Goal: Information Seeking & Learning: Find specific fact

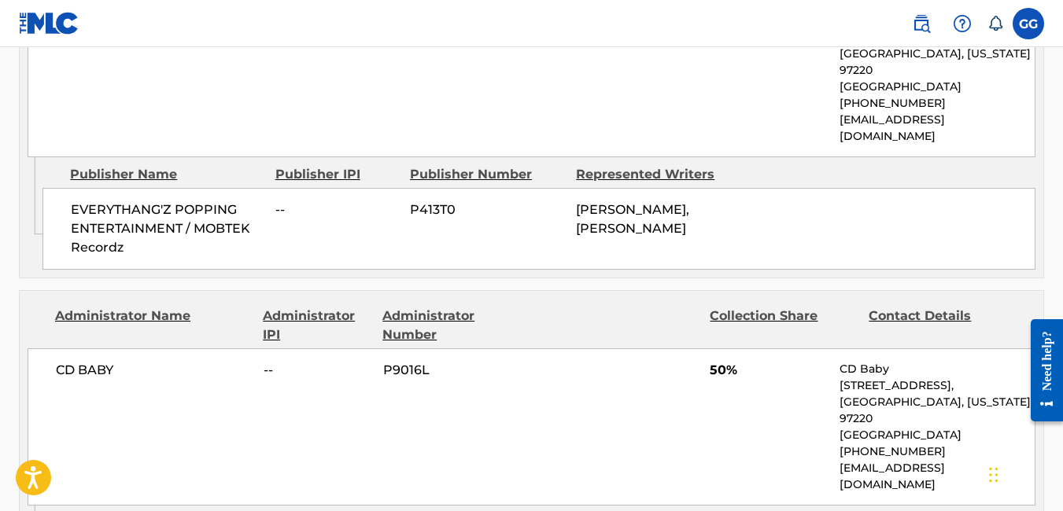
scroll to position [892, 0]
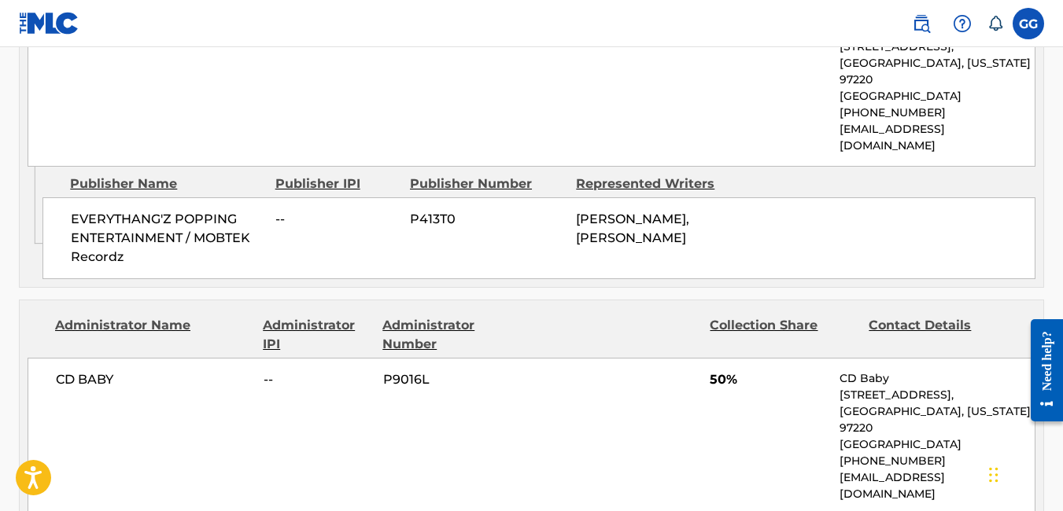
click at [1032, 13] on label at bounding box center [1028, 23] width 31 height 31
click at [1028, 24] on input "GG [PERSON_NAME] [EMAIL_ADDRESS][DOMAIN_NAME] Notification Preferences Profile …" at bounding box center [1028, 24] width 0 height 0
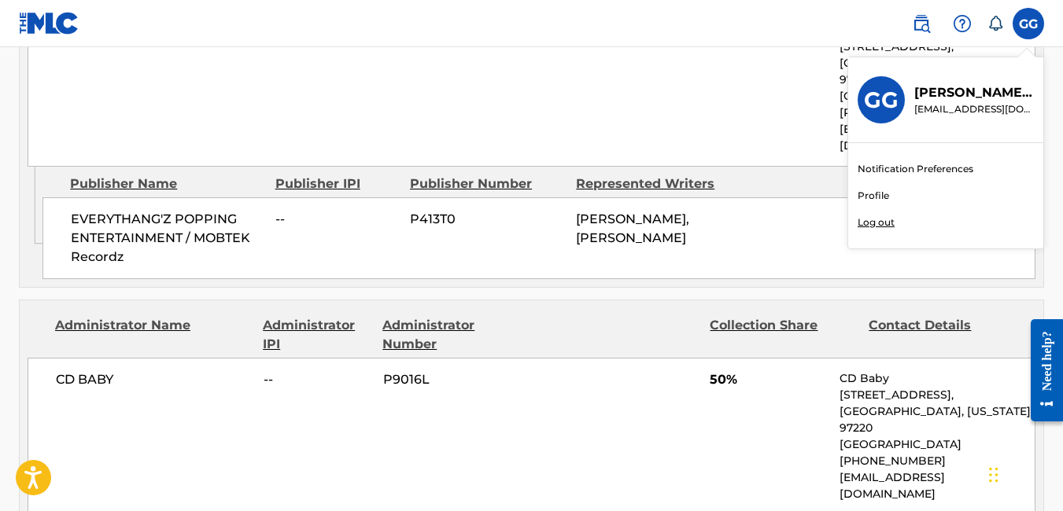
click at [896, 174] on link "Notification Preferences" at bounding box center [916, 169] width 116 height 14
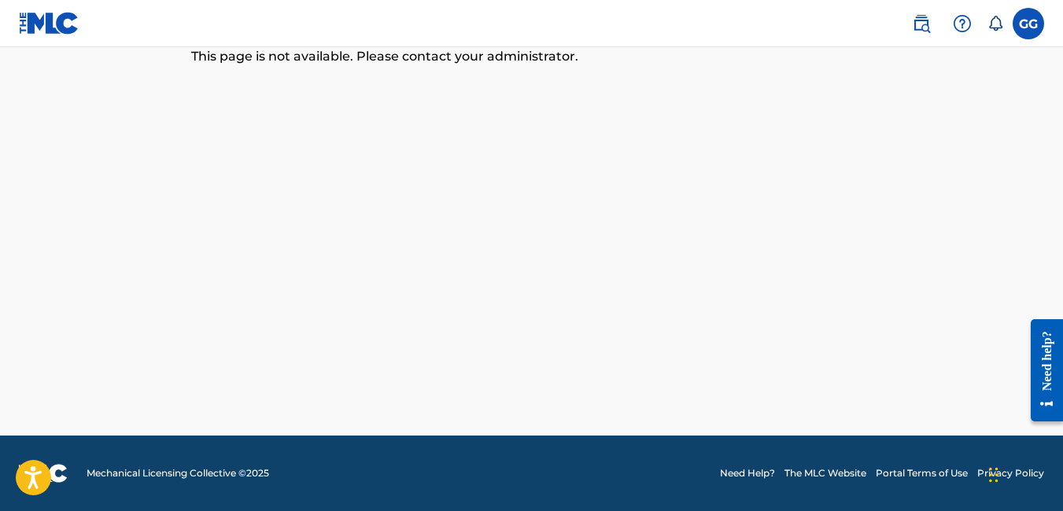
click at [1018, 27] on label at bounding box center [1028, 23] width 31 height 31
click at [1028, 24] on input "GG [PERSON_NAME] [EMAIL_ADDRESS][DOMAIN_NAME] Notification Preferences Profile …" at bounding box center [1028, 24] width 0 height 0
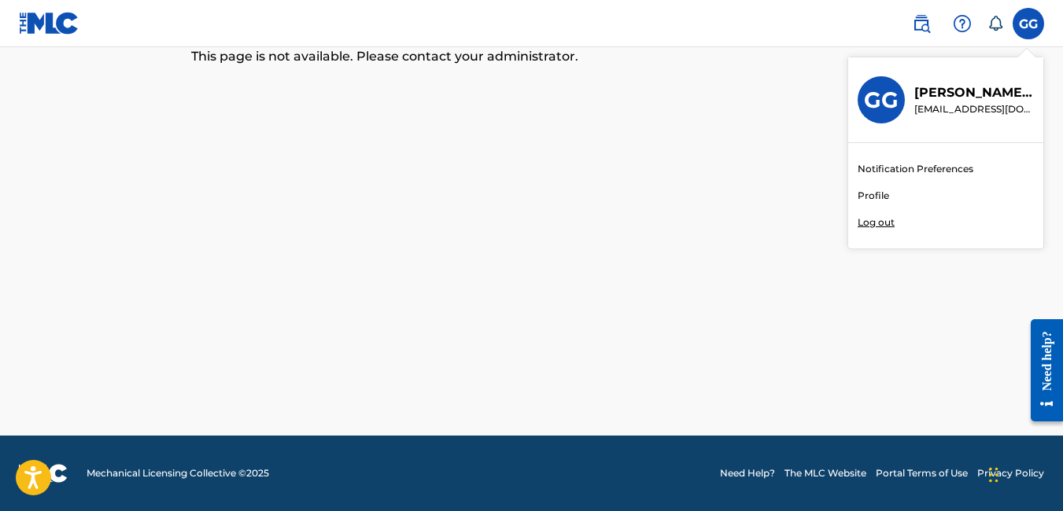
click at [959, 103] on p "[EMAIL_ADDRESS][DOMAIN_NAME]" at bounding box center [974, 109] width 120 height 14
click at [1028, 24] on input "GG [PERSON_NAME] [EMAIL_ADDRESS][DOMAIN_NAME] Notification Preferences Profile …" at bounding box center [1028, 24] width 0 height 0
click at [869, 198] on link "Profile" at bounding box center [873, 196] width 31 height 14
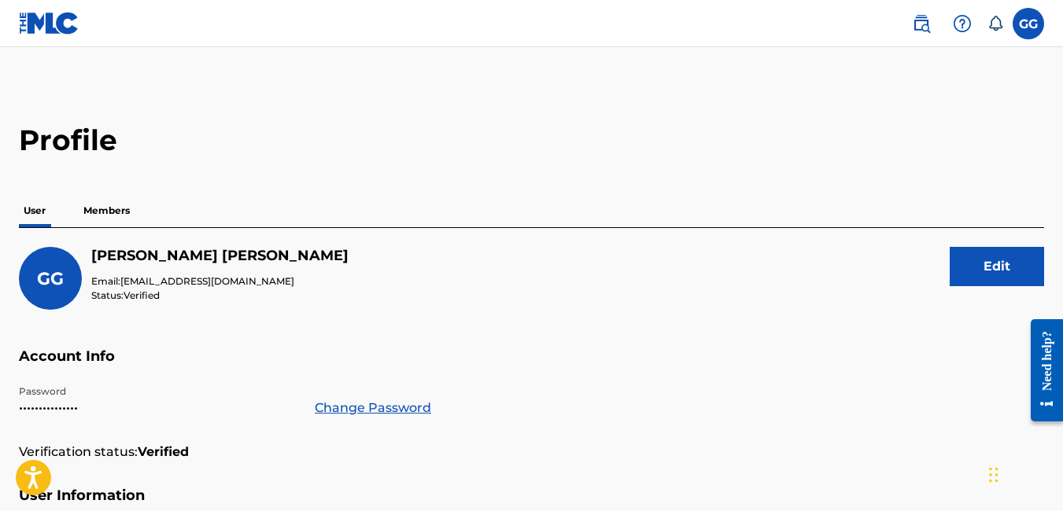
click at [118, 224] on p "Members" at bounding box center [107, 210] width 56 height 33
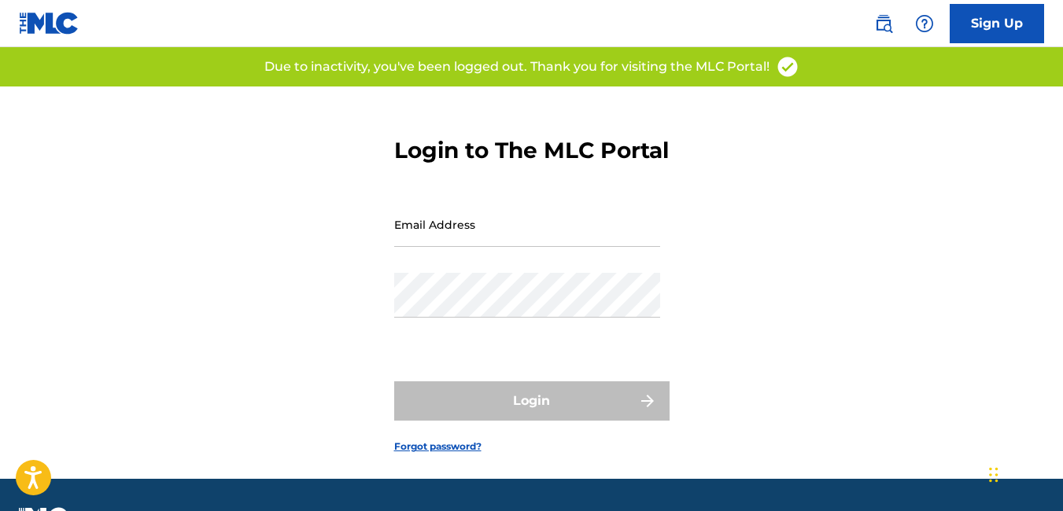
type input "[EMAIL_ADDRESS][DOMAIN_NAME]"
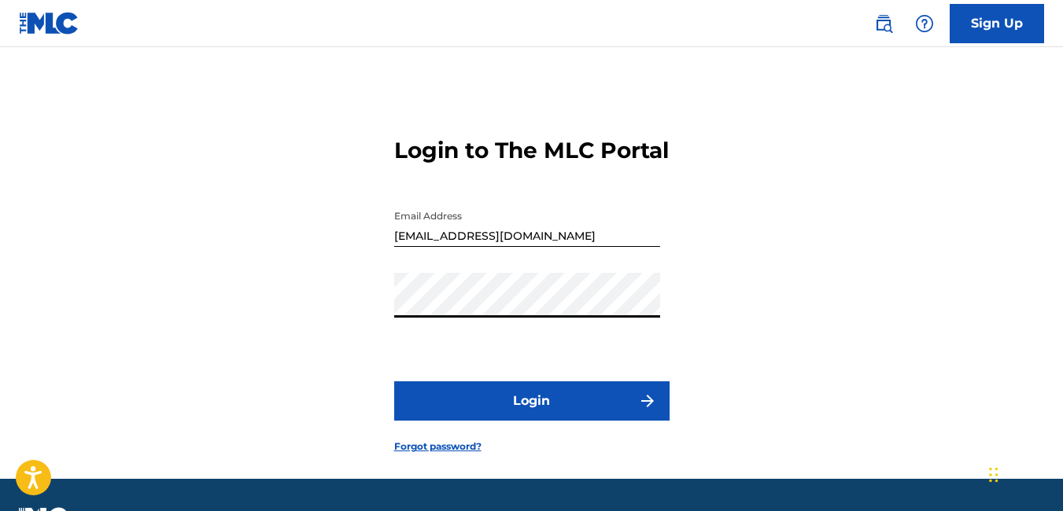
click at [478, 414] on button "Login" at bounding box center [531, 401] width 275 height 39
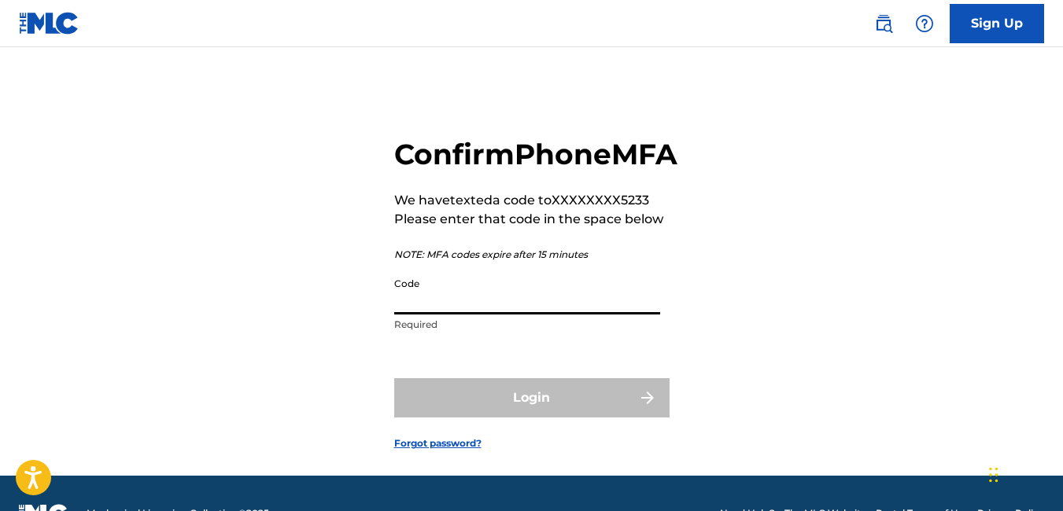
click at [481, 315] on input "Code" at bounding box center [527, 292] width 266 height 45
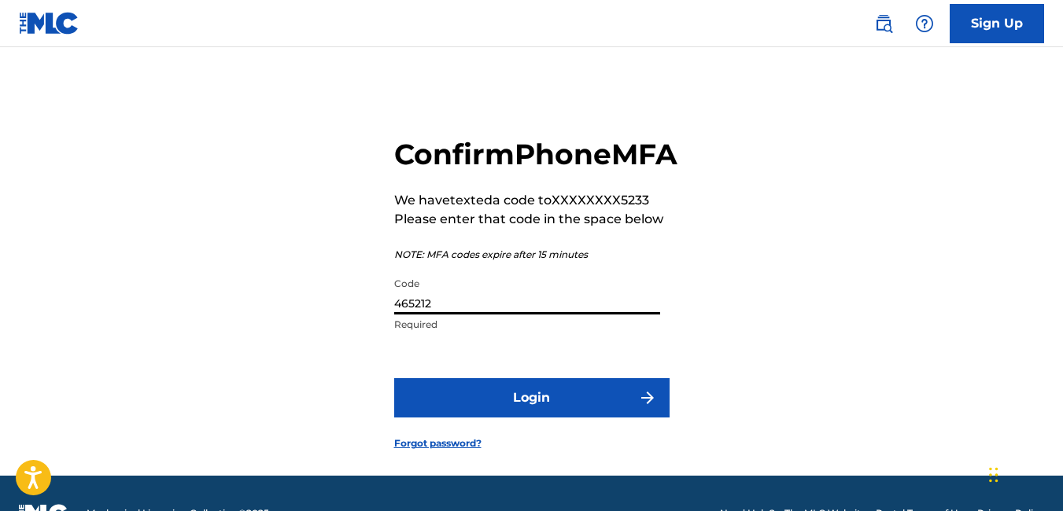
type input "465212"
click at [511, 418] on button "Login" at bounding box center [531, 397] width 275 height 39
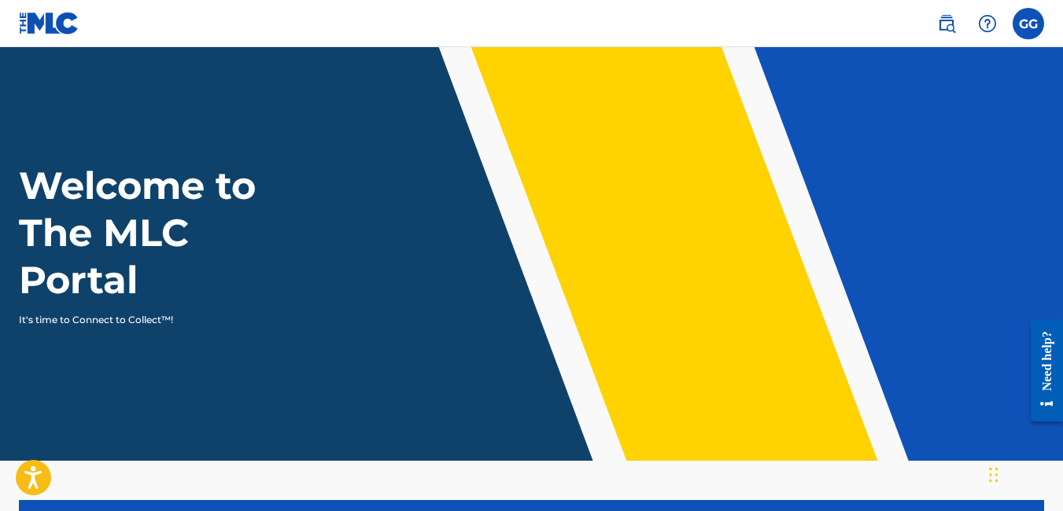
click at [1008, 21] on div "GG GG [PERSON_NAME] [EMAIL_ADDRESS][DOMAIN_NAME] Notification Preferences Profi…" at bounding box center [982, 23] width 123 height 31
click at [1015, 18] on label at bounding box center [1028, 23] width 31 height 31
click at [1028, 24] on input "GG [PERSON_NAME] [EMAIL_ADDRESS][DOMAIN_NAME] Notification Preferences Profile …" at bounding box center [1028, 24] width 0 height 0
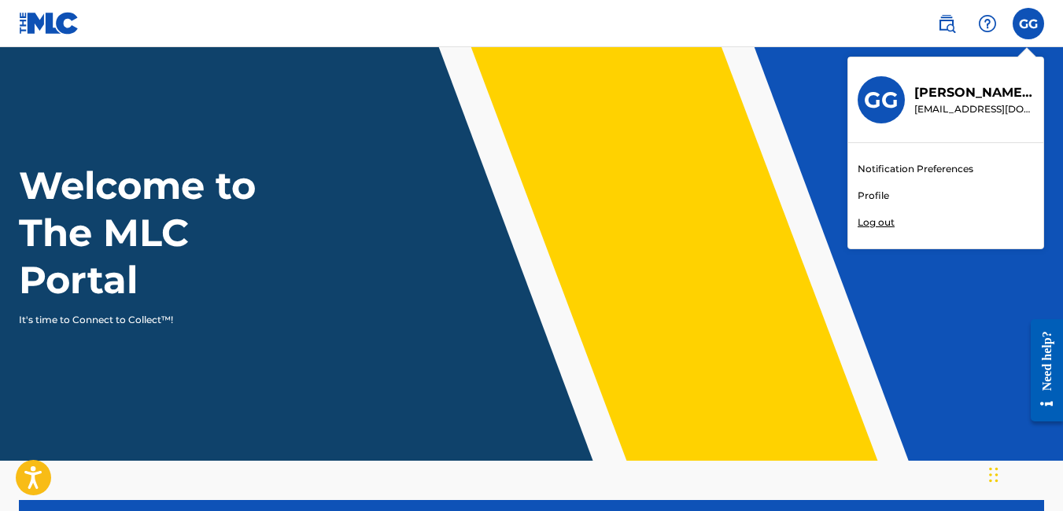
click at [918, 166] on link "Notification Preferences" at bounding box center [916, 169] width 116 height 14
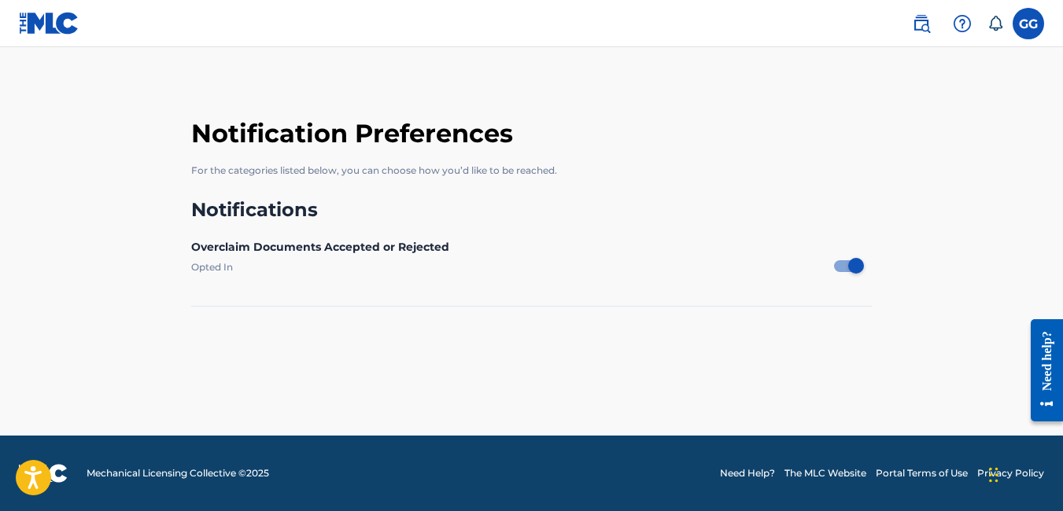
click at [214, 267] on label "Opted In" at bounding box center [512, 266] width 643 height 13
click at [1030, 19] on label at bounding box center [1028, 23] width 31 height 31
click at [1028, 24] on input "GG [PERSON_NAME] [EMAIL_ADDRESS][DOMAIN_NAME] Notification Preferences Profile …" at bounding box center [1028, 24] width 0 height 0
click at [1025, 20] on div "GG GG [PERSON_NAME] [EMAIL_ADDRESS][DOMAIN_NAME] Notification Preferences Profi…" at bounding box center [1028, 23] width 31 height 31
click at [990, 24] on icon at bounding box center [996, 24] width 16 height 16
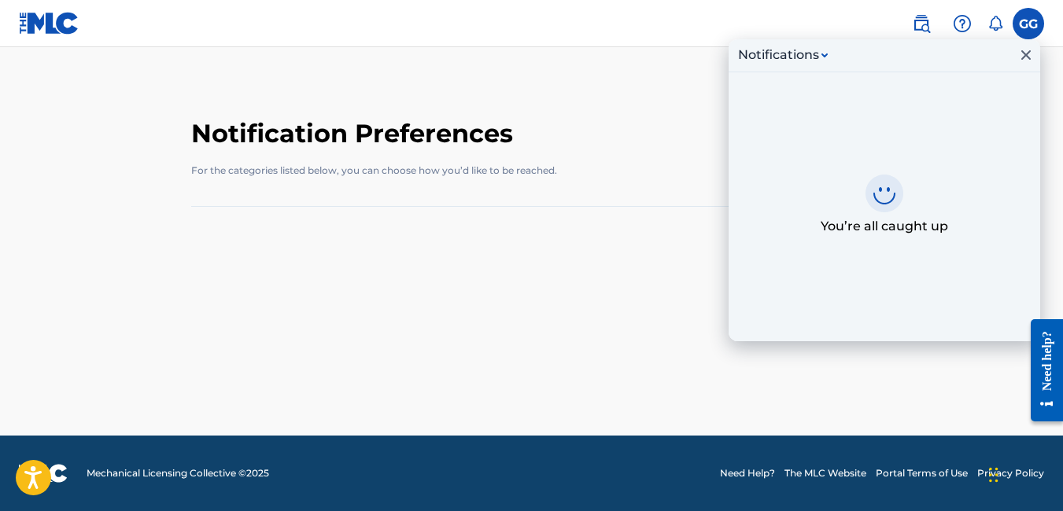
click at [990, 24] on icon at bounding box center [996, 24] width 16 height 16
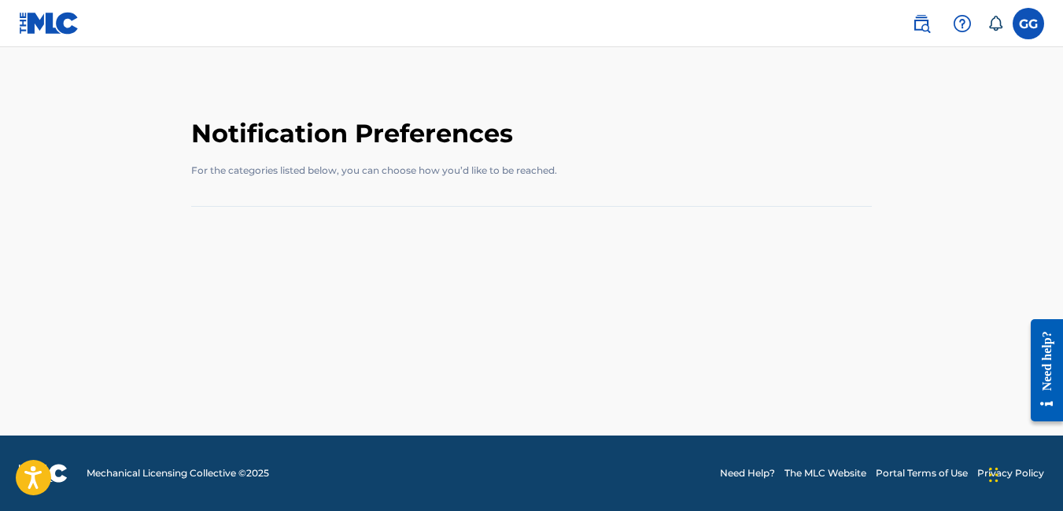
click at [914, 28] on img at bounding box center [921, 23] width 19 height 19
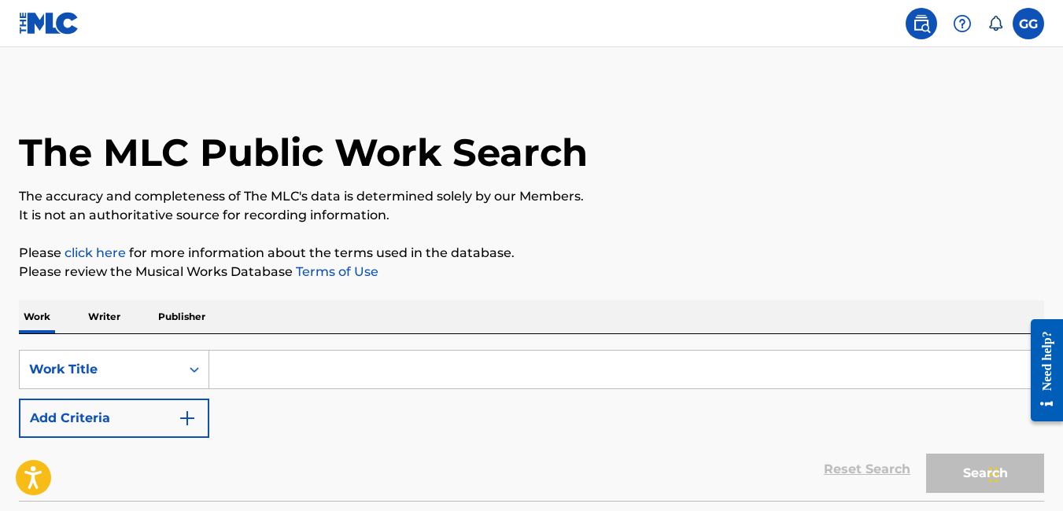
click at [1017, 34] on label at bounding box center [1028, 23] width 31 height 31
click at [1028, 24] on input "GG [PERSON_NAME] [EMAIL_ADDRESS][DOMAIN_NAME] Notification Preferences Profile …" at bounding box center [1028, 24] width 0 height 0
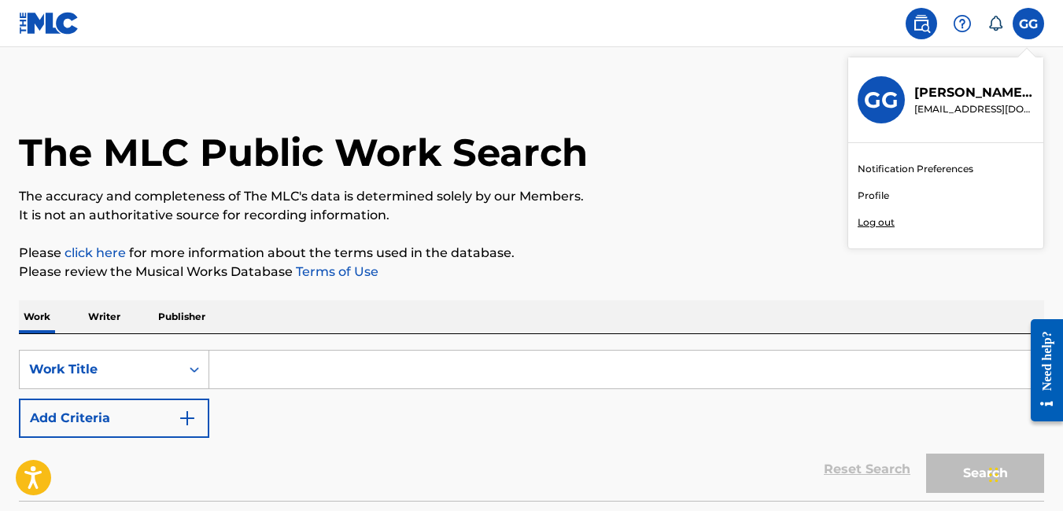
click at [882, 198] on link "Profile" at bounding box center [873, 196] width 31 height 14
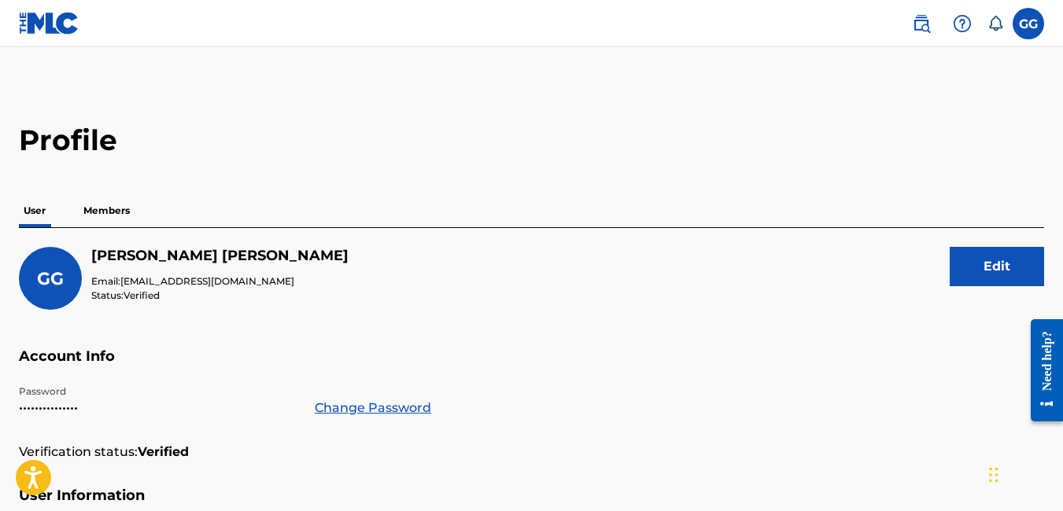
click at [124, 213] on p "Members" at bounding box center [107, 210] width 56 height 33
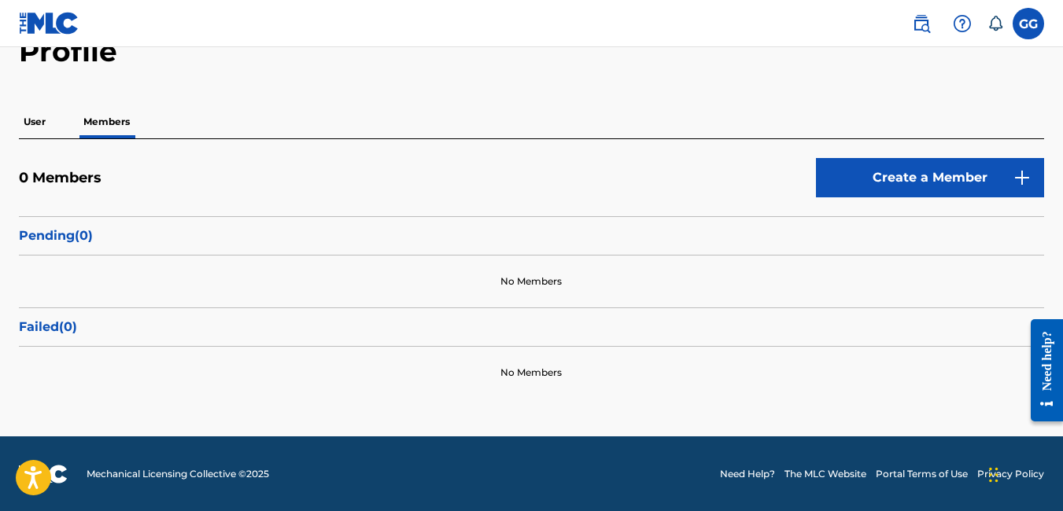
scroll to position [90, 0]
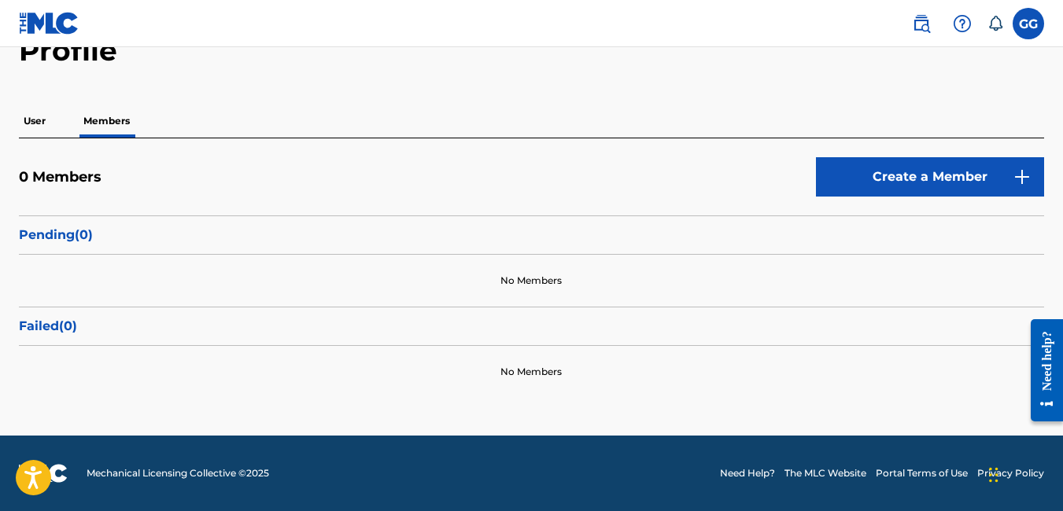
click at [890, 179] on link "Create a Member" at bounding box center [930, 176] width 228 height 39
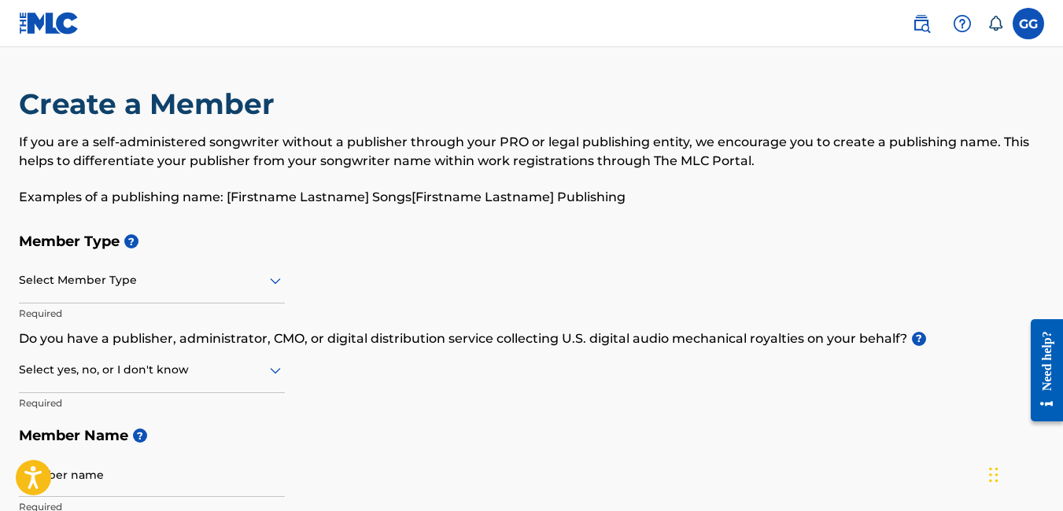
click at [1021, 29] on label at bounding box center [1028, 23] width 31 height 31
click at [1028, 24] on input "GG [PERSON_NAME] [EMAIL_ADDRESS][DOMAIN_NAME] Notification Preferences Profile …" at bounding box center [1028, 24] width 0 height 0
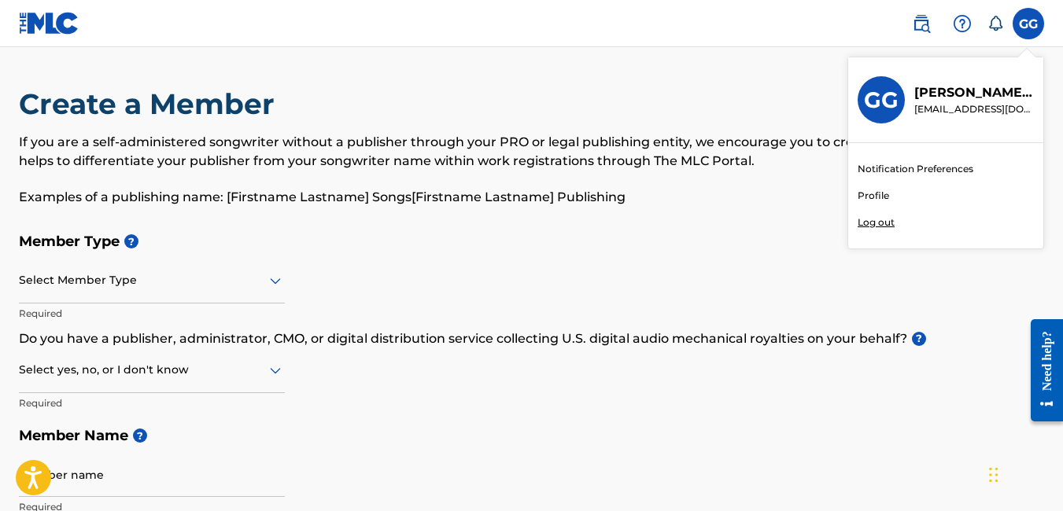
click at [939, 111] on p "[EMAIL_ADDRESS][DOMAIN_NAME]" at bounding box center [974, 109] width 120 height 14
click at [1028, 24] on input "GG [PERSON_NAME] [EMAIL_ADDRESS][DOMAIN_NAME] Notification Preferences Profile …" at bounding box center [1028, 24] width 0 height 0
click at [871, 191] on link "Profile" at bounding box center [873, 196] width 31 height 14
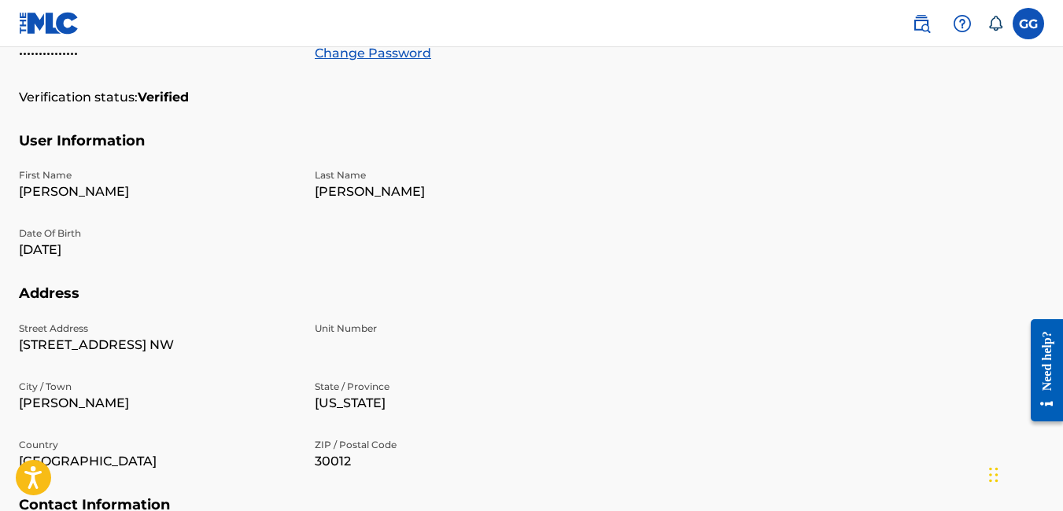
scroll to position [233, 0]
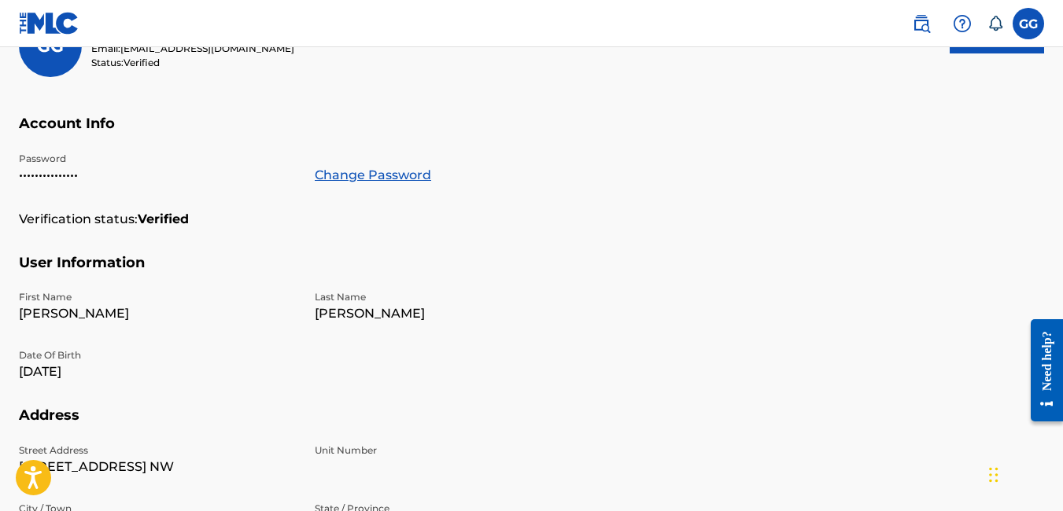
click at [47, 15] on img at bounding box center [49, 23] width 61 height 23
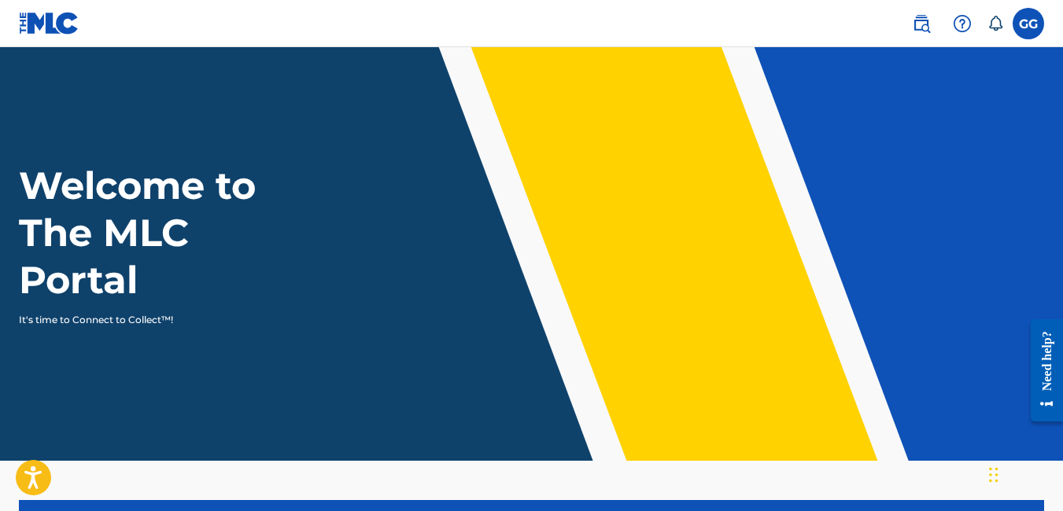
click at [928, 16] on img at bounding box center [921, 23] width 19 height 19
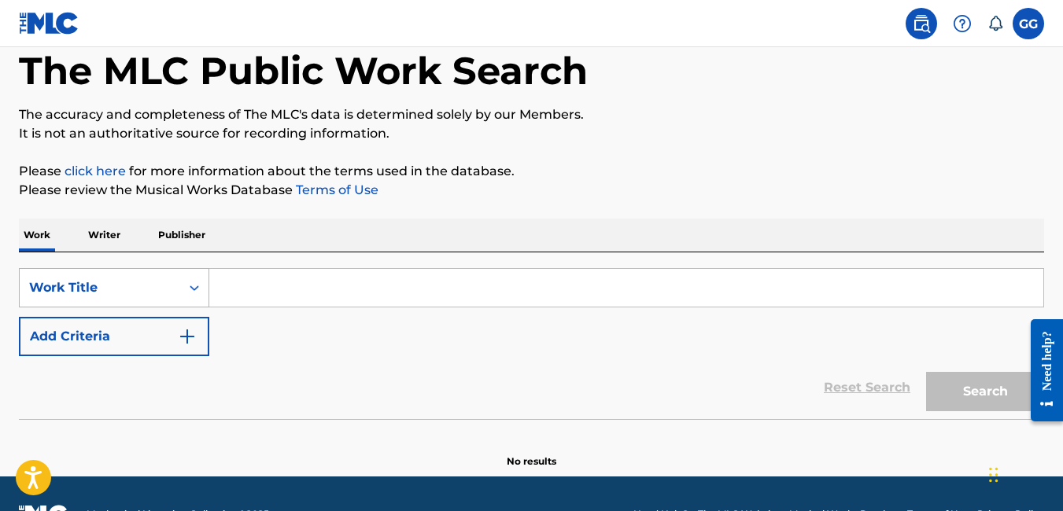
click at [161, 308] on div "Work Title" at bounding box center [114, 287] width 190 height 39
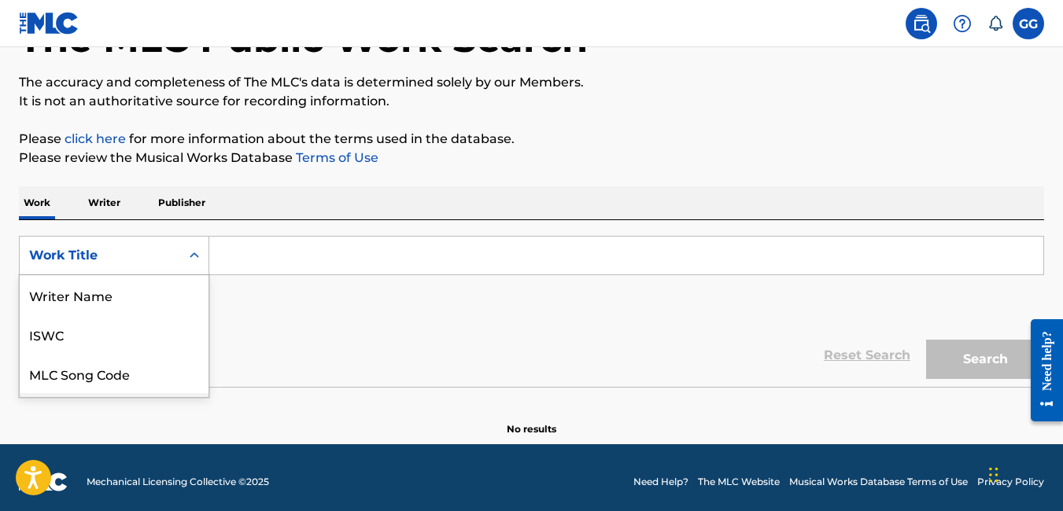
scroll to position [79, 0]
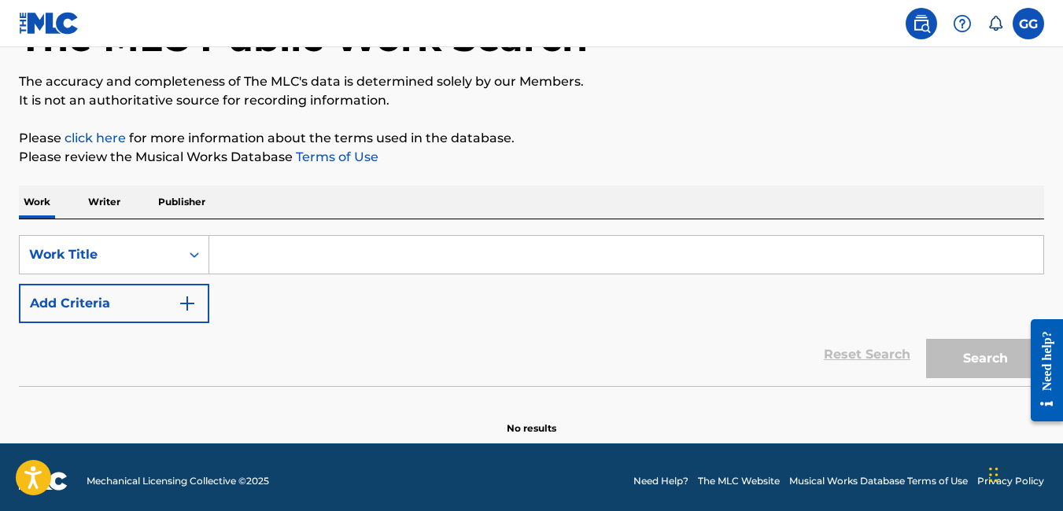
click at [249, 337] on div "Reset Search Search" at bounding box center [531, 354] width 1025 height 63
click at [109, 204] on p "Writer" at bounding box center [104, 202] width 42 height 33
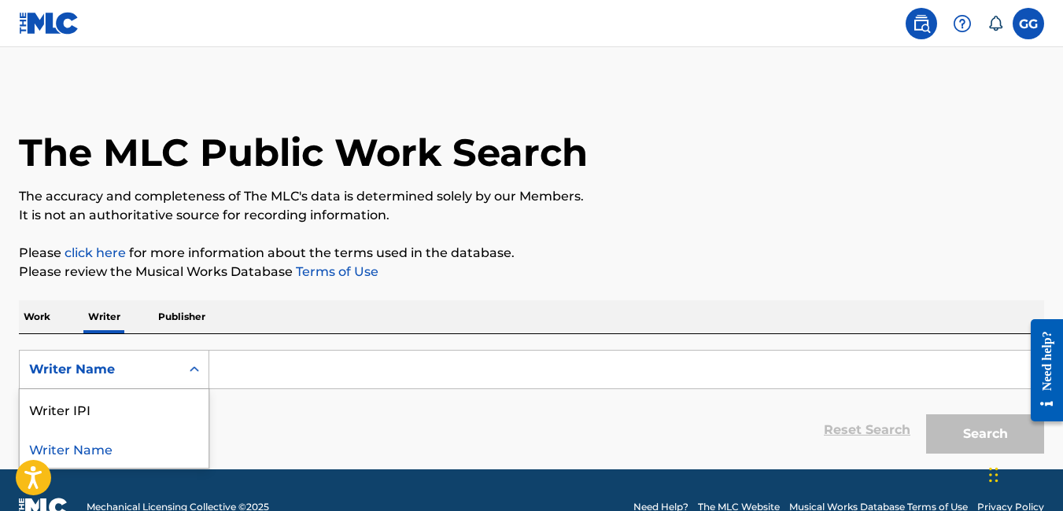
click at [175, 372] on div "Writer Name" at bounding box center [100, 370] width 161 height 30
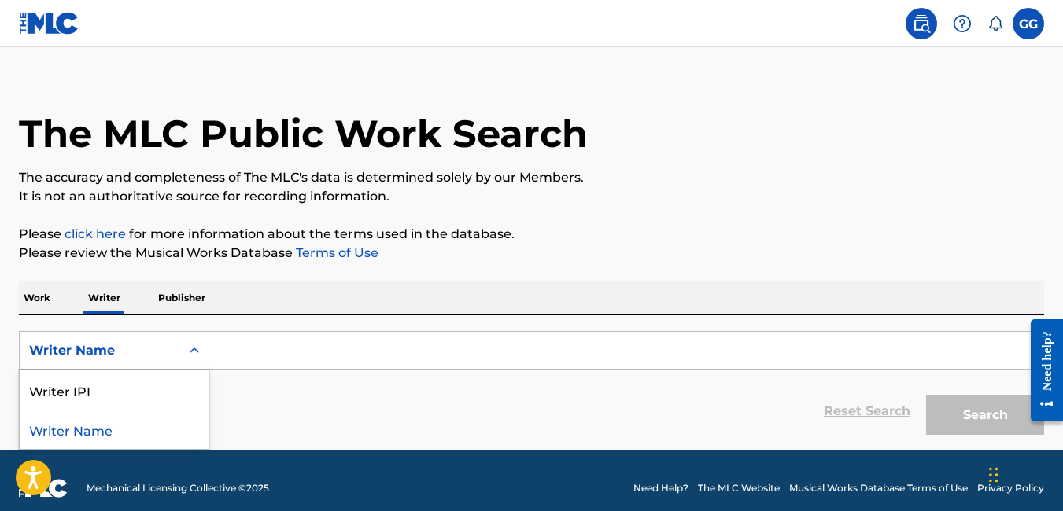
scroll to position [34, 0]
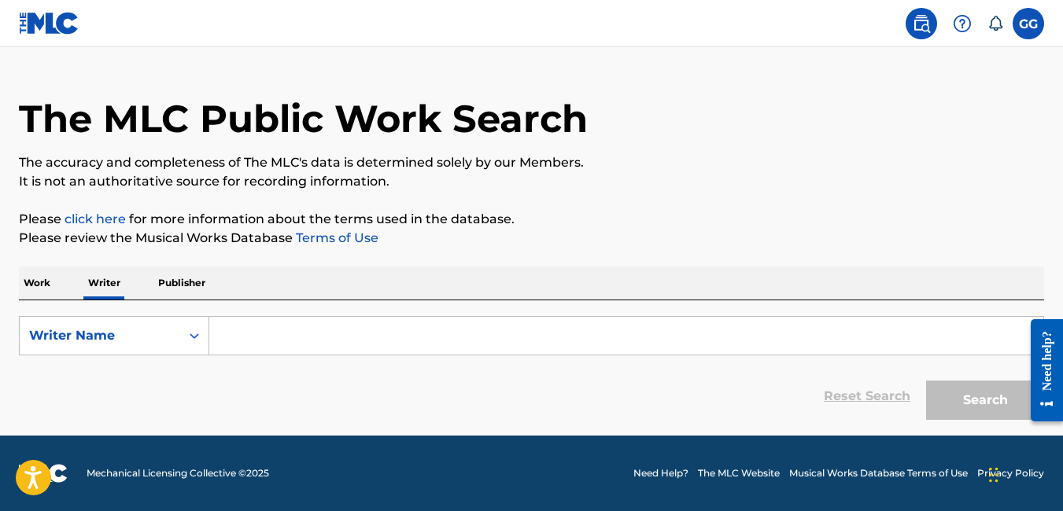
click at [194, 290] on p "Publisher" at bounding box center [181, 283] width 57 height 33
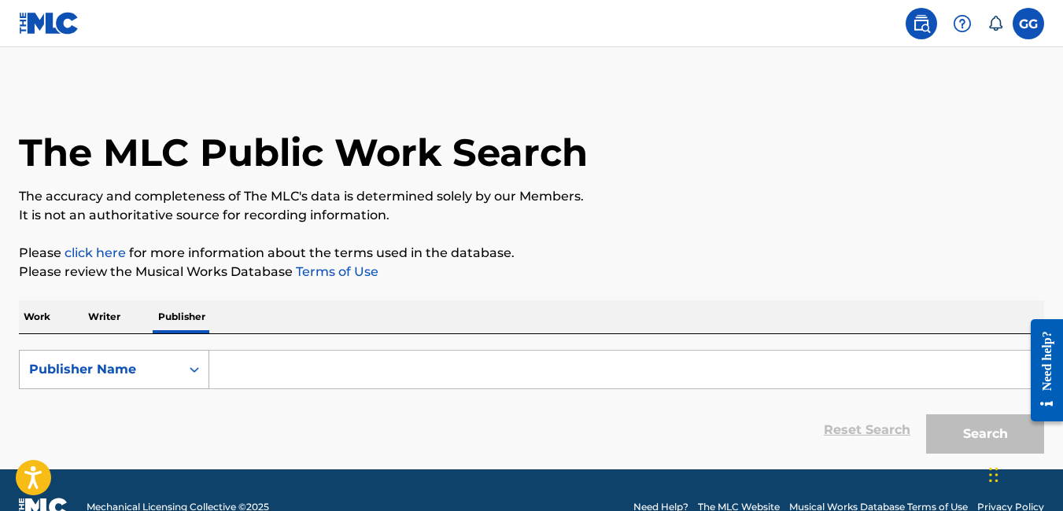
click at [180, 370] on div "Search Form" at bounding box center [194, 370] width 28 height 28
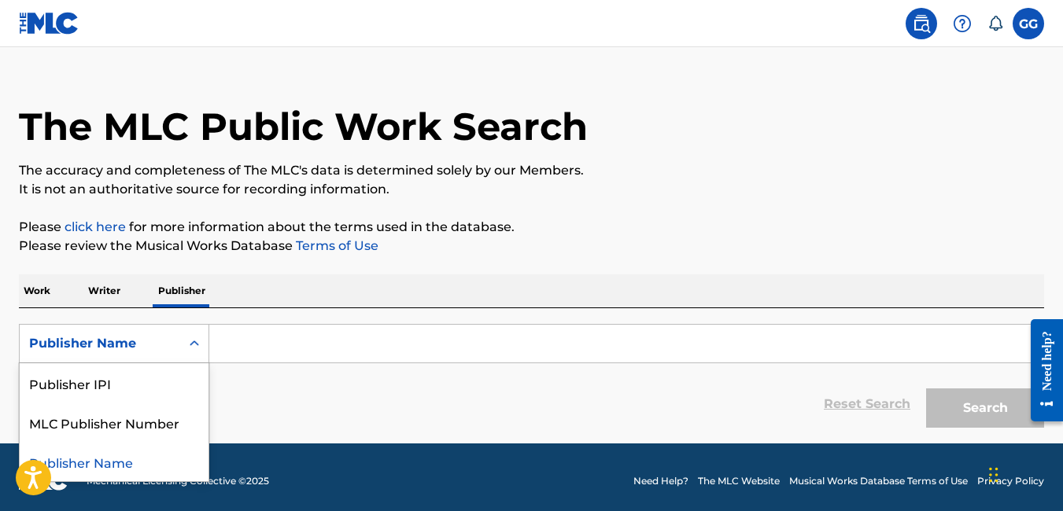
scroll to position [34, 0]
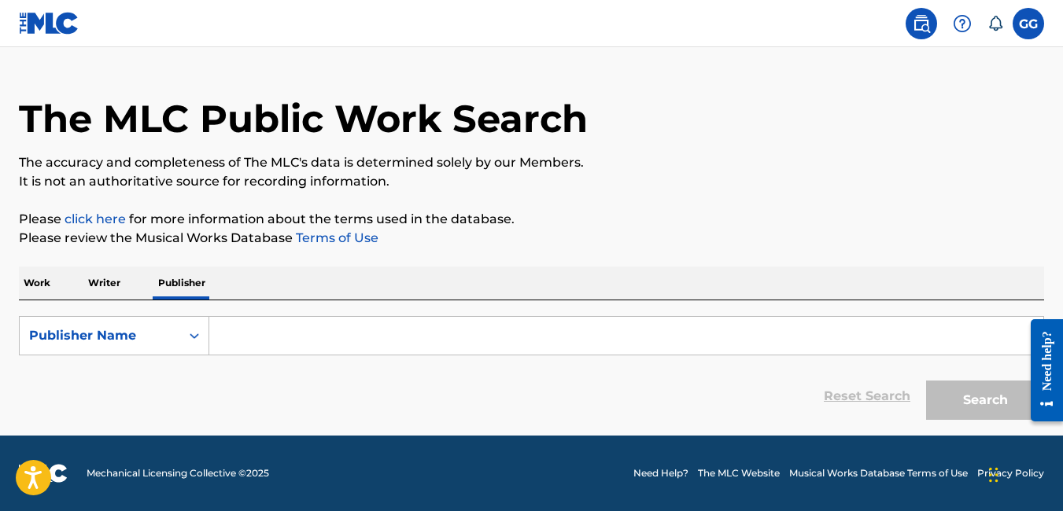
click at [41, 287] on p "Work" at bounding box center [37, 283] width 36 height 33
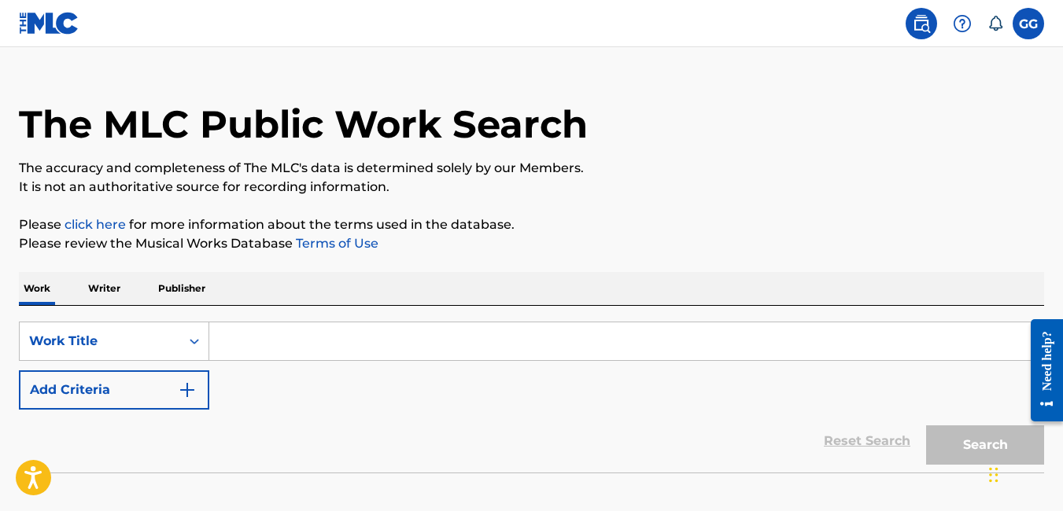
scroll to position [123, 0]
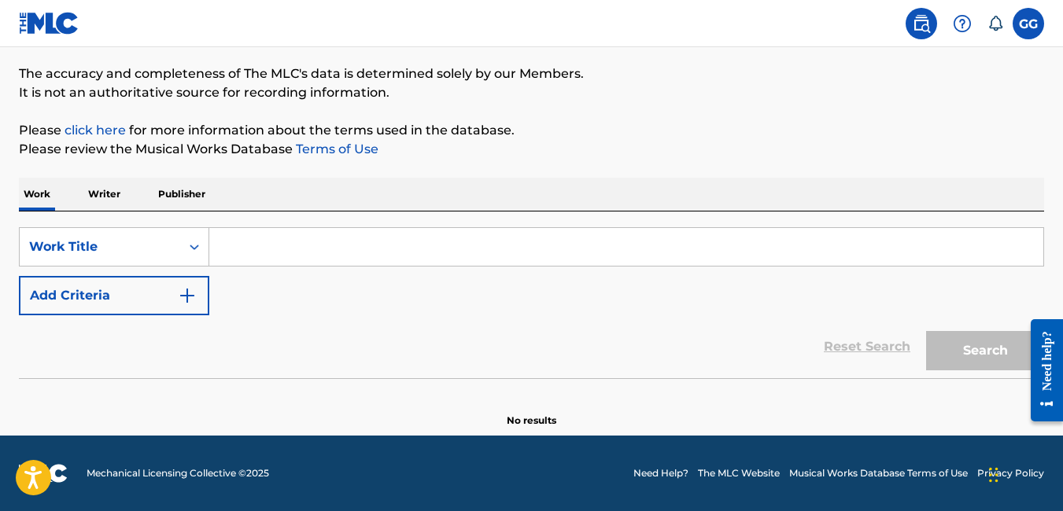
click at [106, 202] on p "Writer" at bounding box center [104, 194] width 42 height 33
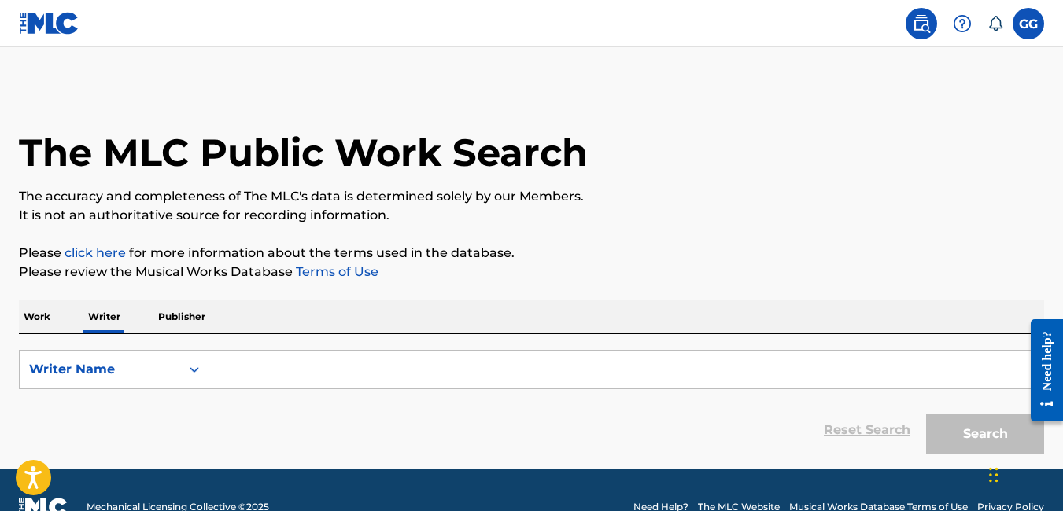
click at [267, 370] on input "Search Form" at bounding box center [626, 370] width 834 height 38
click at [43, 321] on p "Work" at bounding box center [37, 317] width 36 height 33
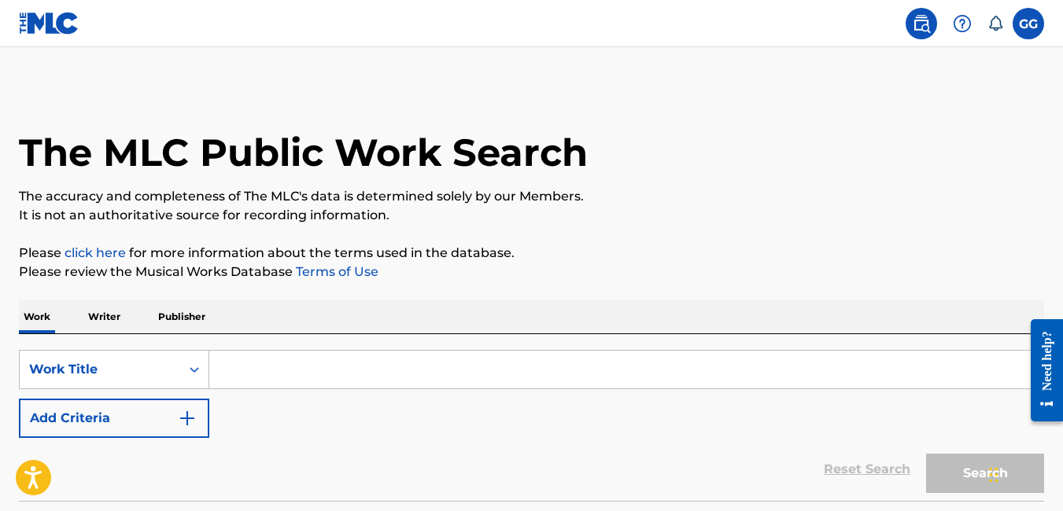
drag, startPoint x: 232, startPoint y: 371, endPoint x: 239, endPoint y: 366, distance: 8.5
click at [233, 371] on input "Search Form" at bounding box center [626, 370] width 834 height 38
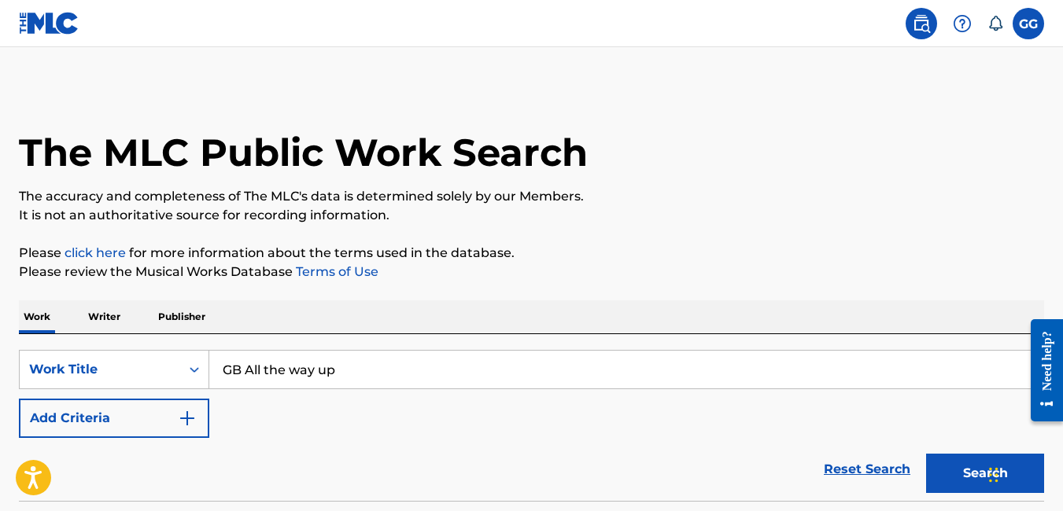
click at [926, 454] on button "Search" at bounding box center [985, 473] width 118 height 39
click at [234, 377] on input "GB All the way up" at bounding box center [626, 370] width 834 height 38
click at [289, 372] on input "G.B. All da way up" at bounding box center [626, 370] width 834 height 38
click at [926, 454] on button "Search" at bounding box center [985, 473] width 118 height 39
drag, startPoint x: 246, startPoint y: 368, endPoint x: 201, endPoint y: 382, distance: 47.0
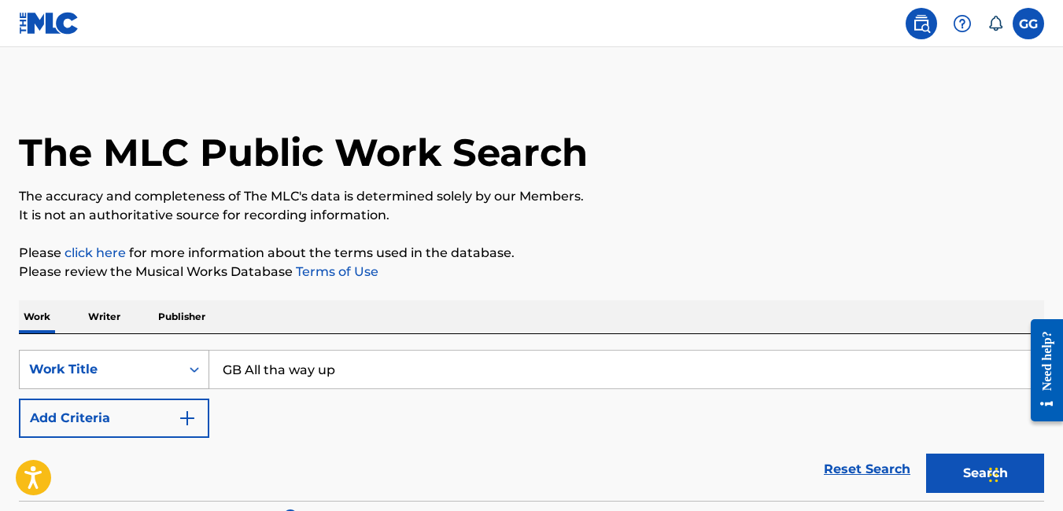
click at [201, 382] on div "SearchWithCriteriad42a730f-36e3-45e2-b24a-c6b963fdc87f Work Title GB All tha wa…" at bounding box center [531, 369] width 1025 height 39
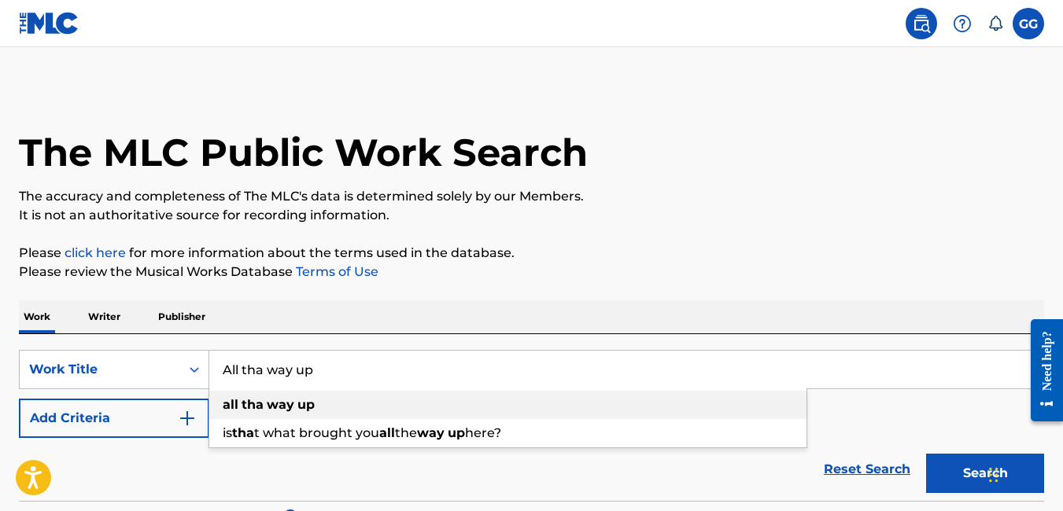
click at [260, 406] on strong "tha" at bounding box center [253, 404] width 22 height 15
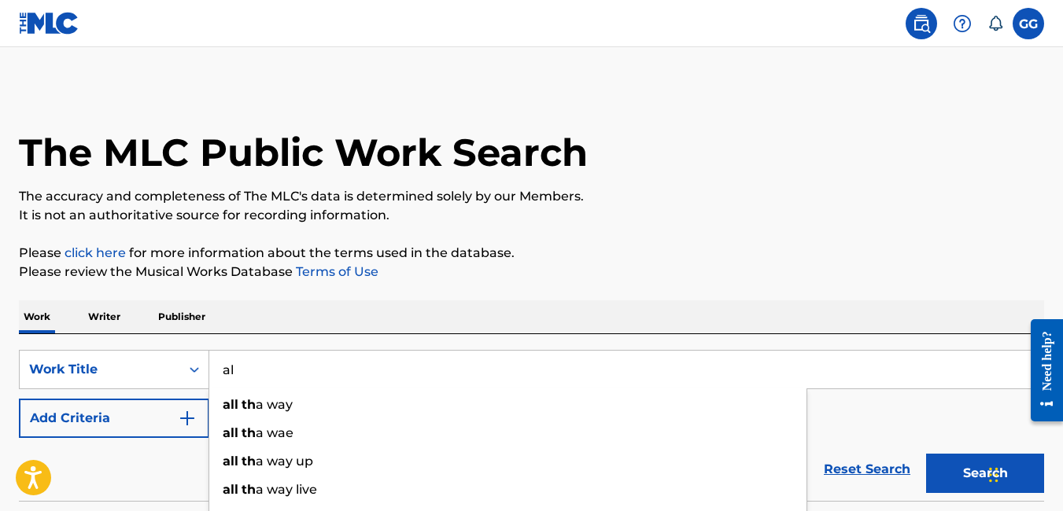
type input "a"
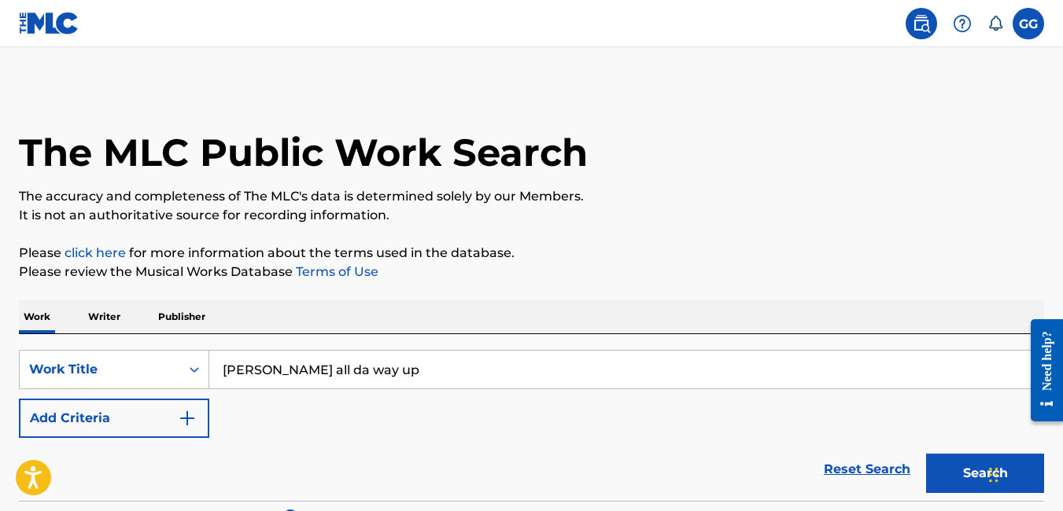
type input "pastor troy all da way up"
click at [926, 454] on button "Search" at bounding box center [985, 473] width 118 height 39
click at [101, 317] on p "Writer" at bounding box center [104, 317] width 42 height 33
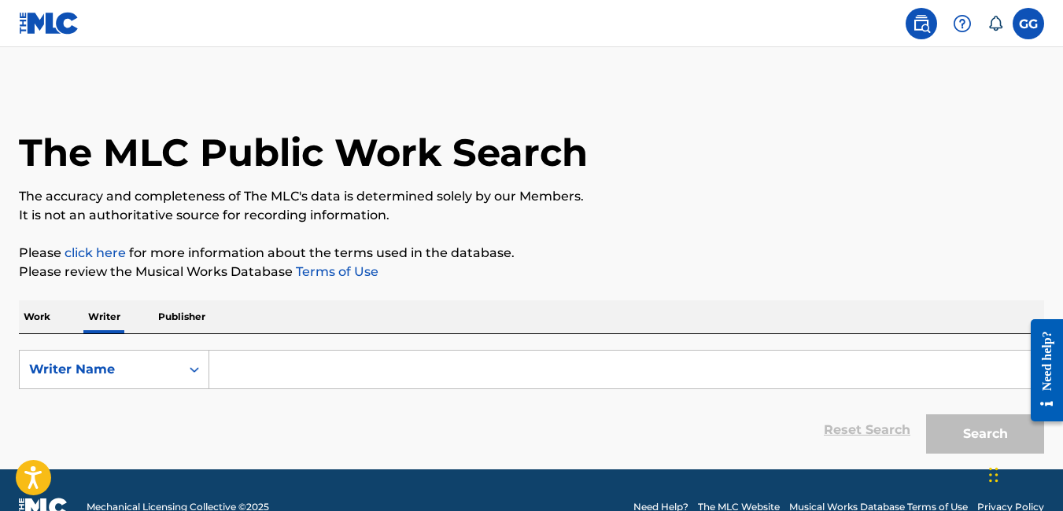
click at [251, 370] on input "Search Form" at bounding box center [626, 370] width 834 height 38
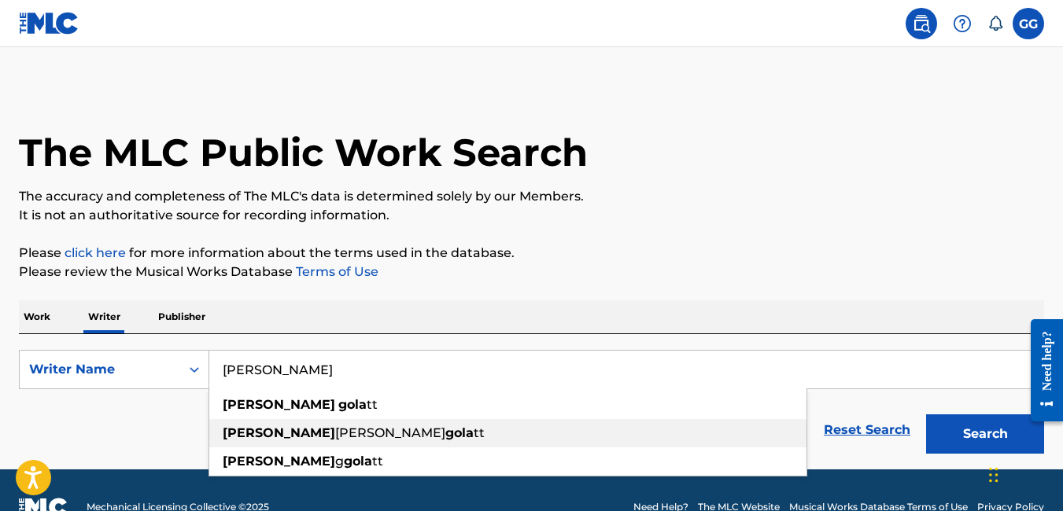
click at [335, 426] on span "galen" at bounding box center [390, 433] width 110 height 15
type input "gabriel galen golatt"
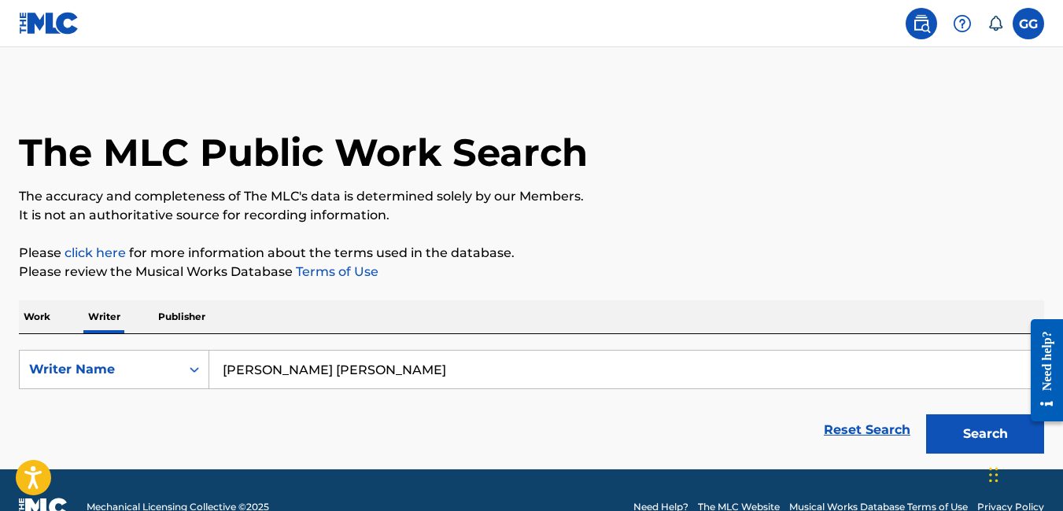
click at [926, 415] on button "Search" at bounding box center [985, 434] width 118 height 39
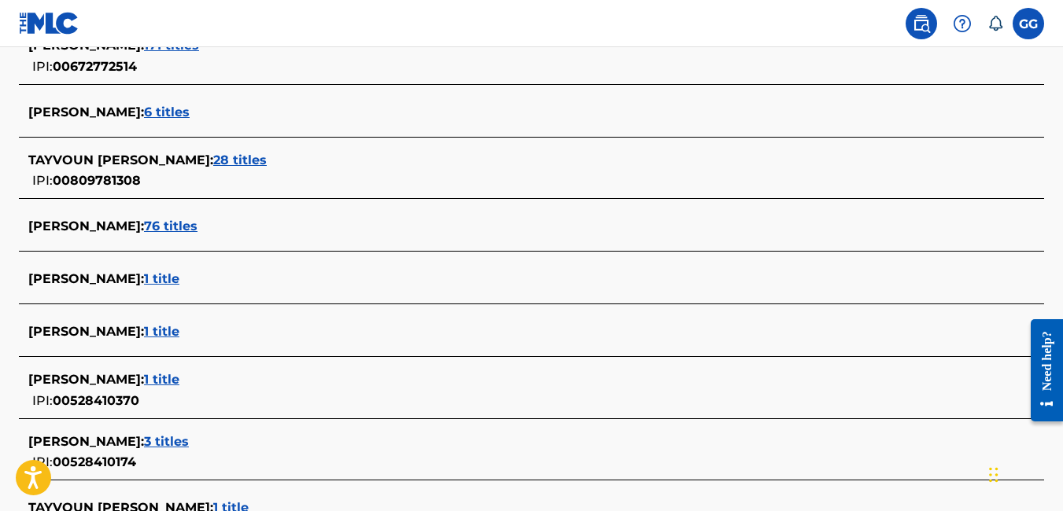
scroll to position [498, 0]
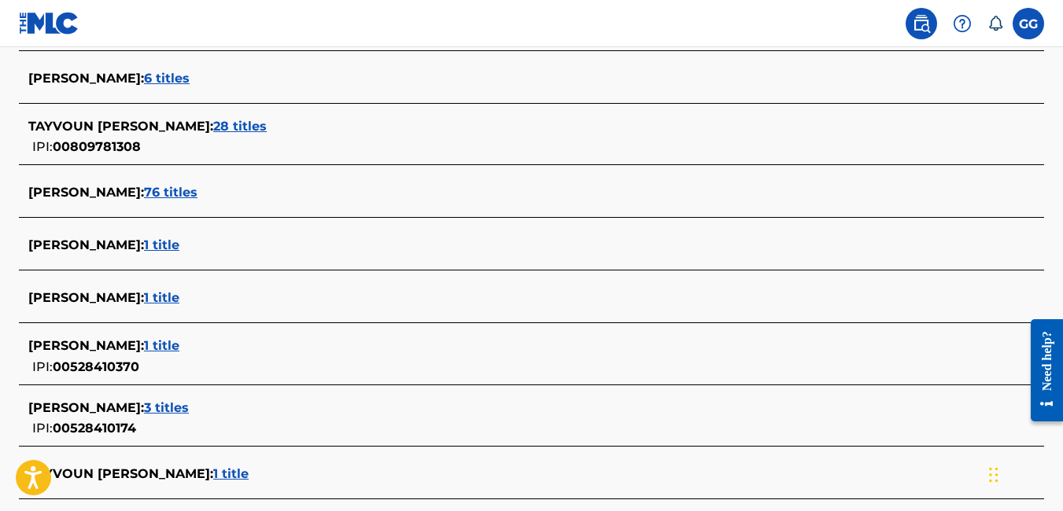
click at [144, 248] on span "1 title" at bounding box center [161, 245] width 35 height 15
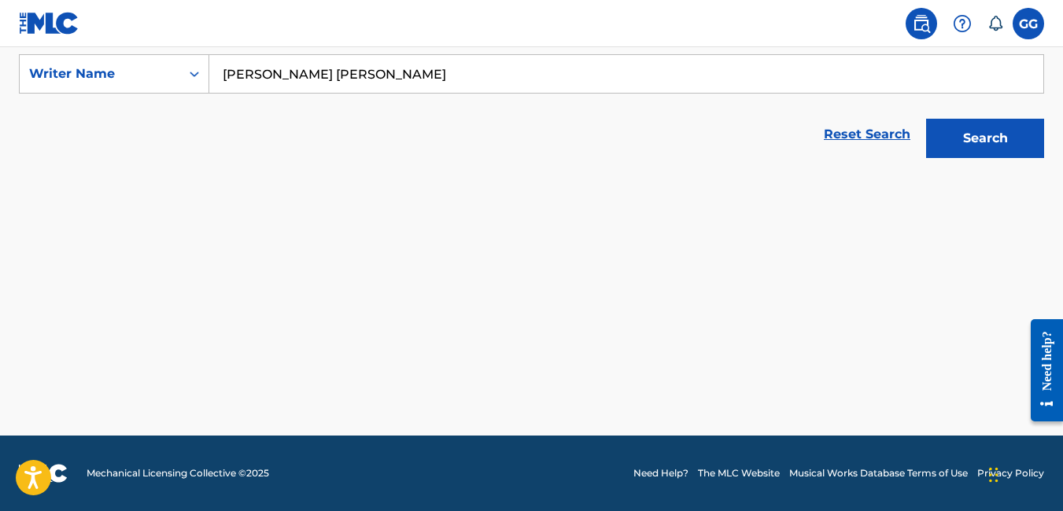
scroll to position [296, 0]
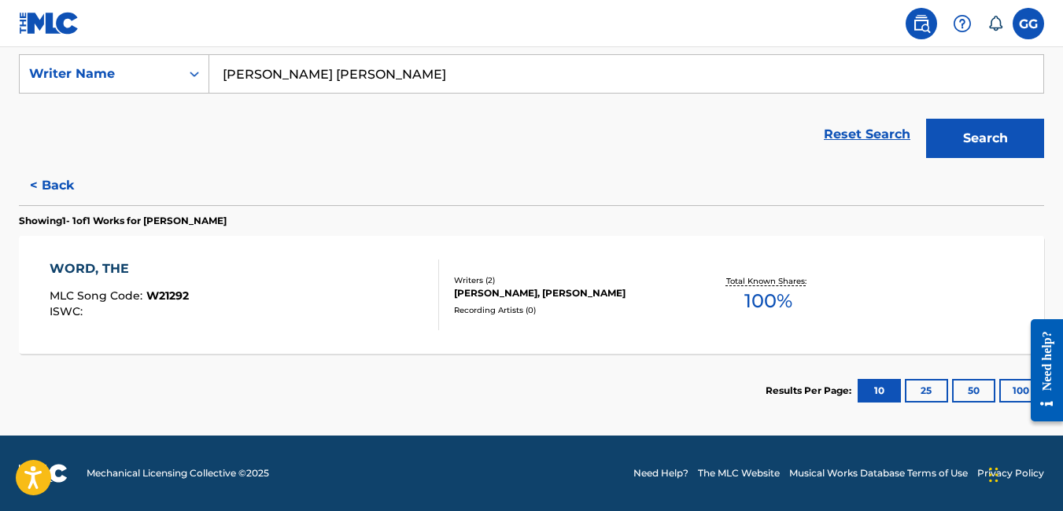
click at [51, 183] on button "< Back" at bounding box center [66, 185] width 94 height 39
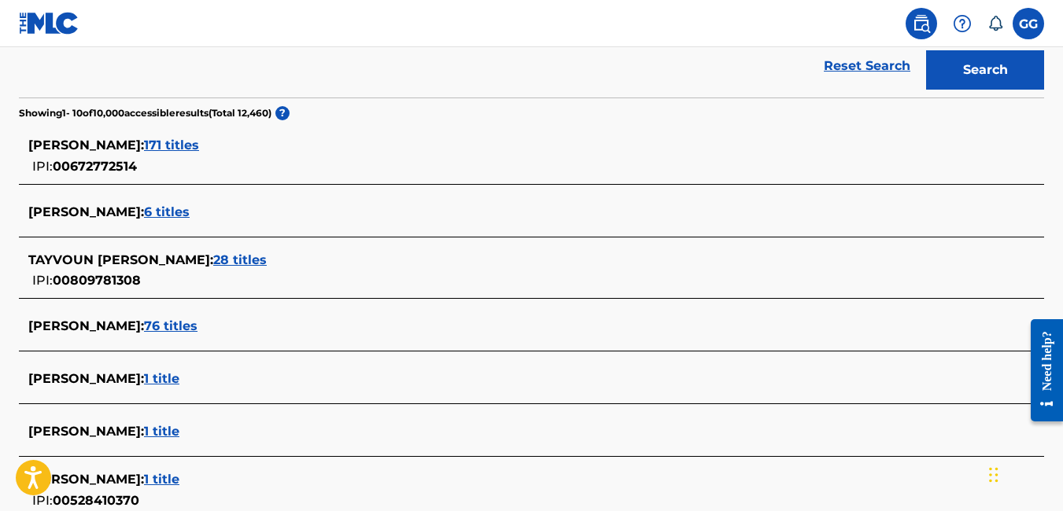
scroll to position [453, 0]
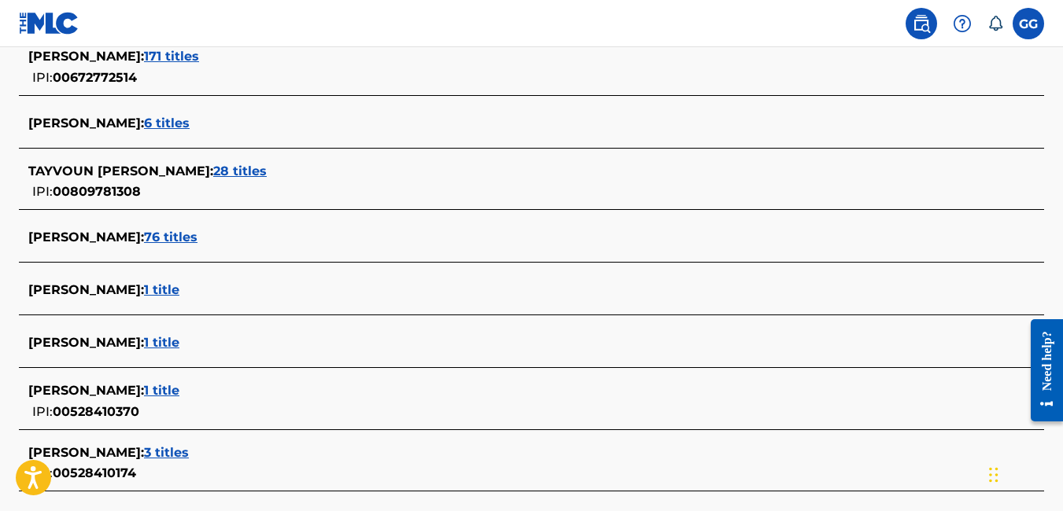
click at [175, 390] on span "1 title" at bounding box center [161, 390] width 35 height 15
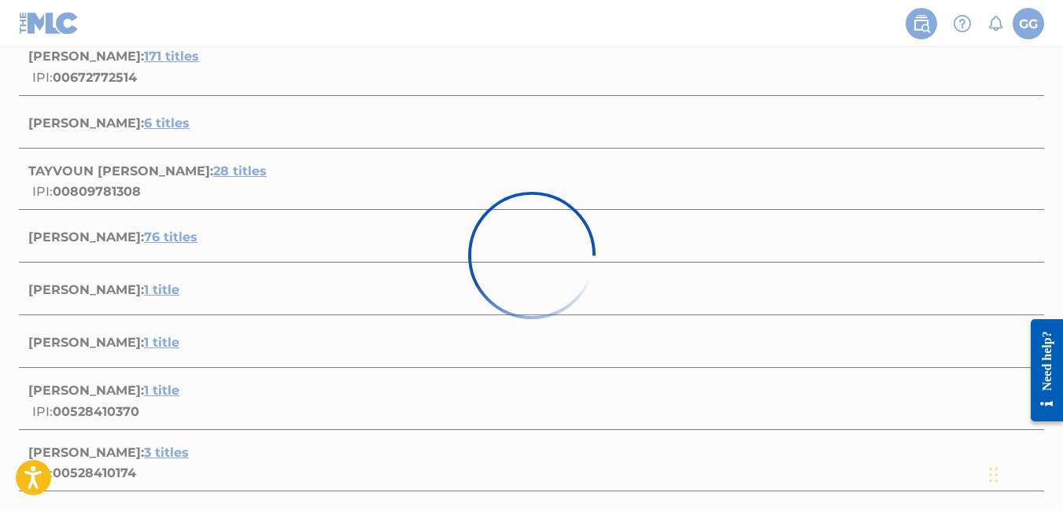
scroll to position [296, 0]
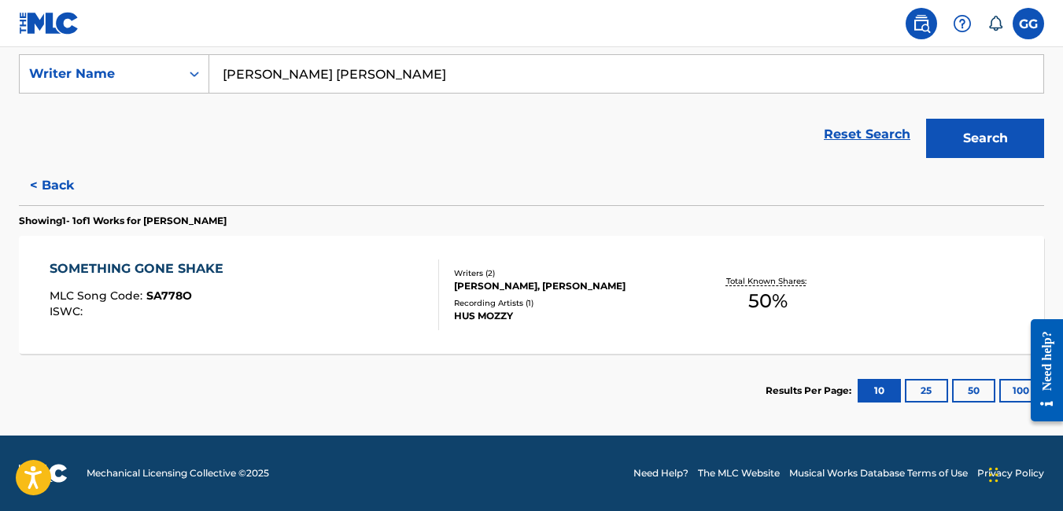
click at [803, 23] on nav "GG GG [PERSON_NAME] [EMAIL_ADDRESS][DOMAIN_NAME] Notification Preferences Profi…" at bounding box center [531, 23] width 1063 height 47
click at [763, 300] on span "50 %" at bounding box center [767, 301] width 39 height 28
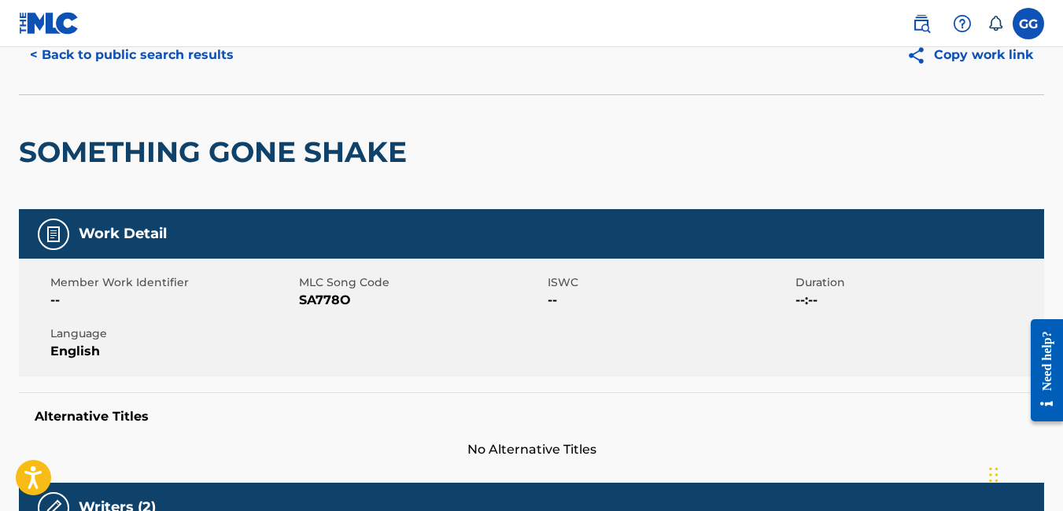
scroll to position [26, 0]
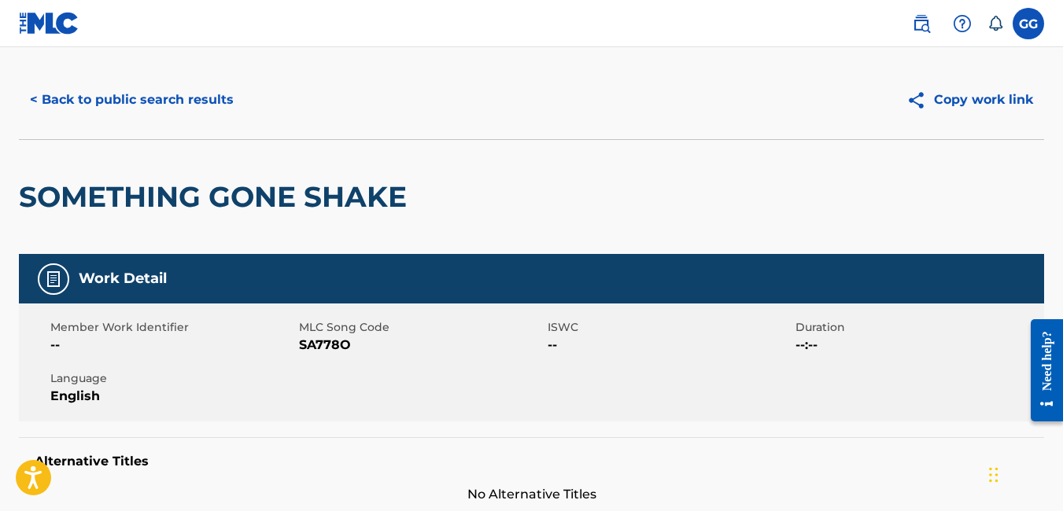
click at [947, 99] on button "Copy work link" at bounding box center [969, 99] width 149 height 39
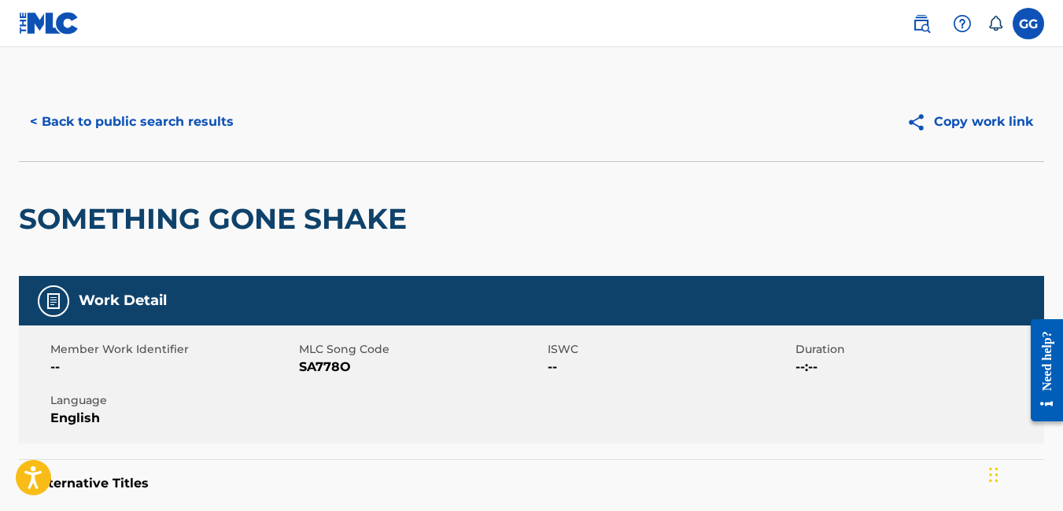
scroll to position [0, 0]
